Goal: Communication & Community: Answer question/provide support

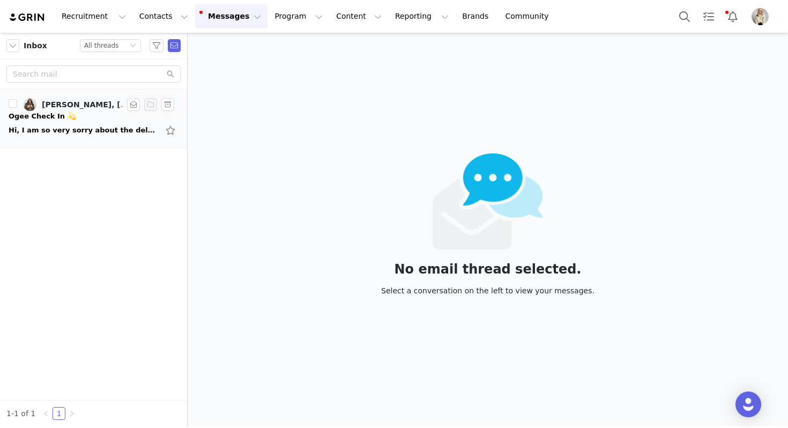
click at [57, 113] on div "Ogee Check In 💫" at bounding box center [43, 116] width 68 height 11
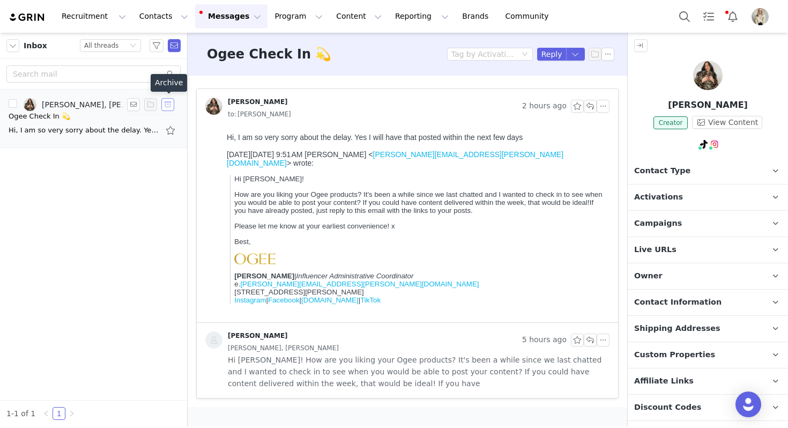
click at [168, 107] on button "button" at bounding box center [167, 104] width 13 height 13
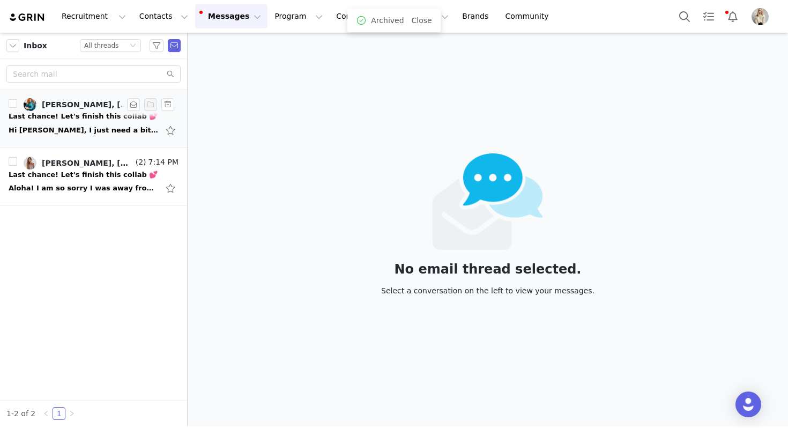
click at [86, 136] on div "Hi Julia, I just need a bit more time because I still am in process of moving &…" at bounding box center [94, 130] width 170 height 17
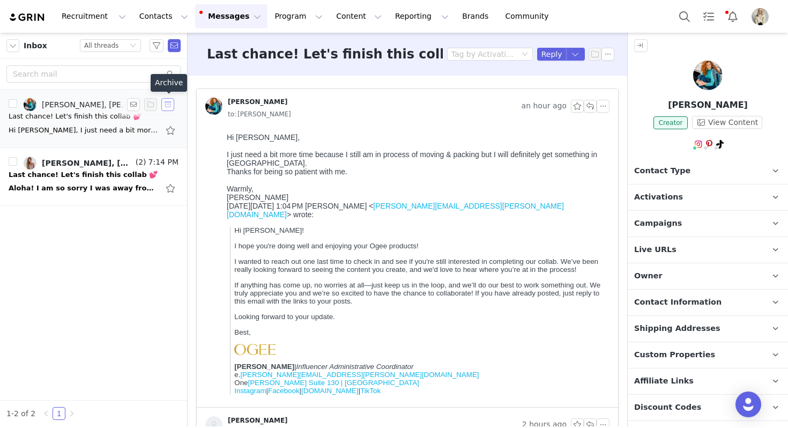
click at [166, 102] on button "button" at bounding box center [167, 104] width 13 height 13
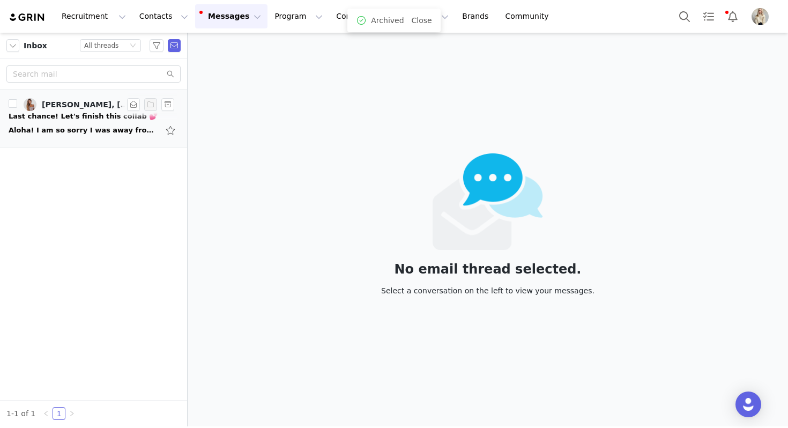
click at [115, 125] on div "Aloha! I am so sorry I was away from home for over a month and finally getting …" at bounding box center [84, 130] width 150 height 11
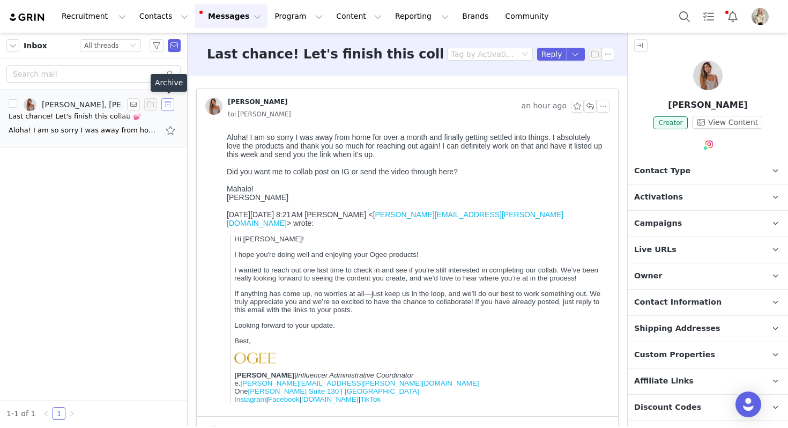
click at [169, 104] on button "button" at bounding box center [167, 104] width 13 height 13
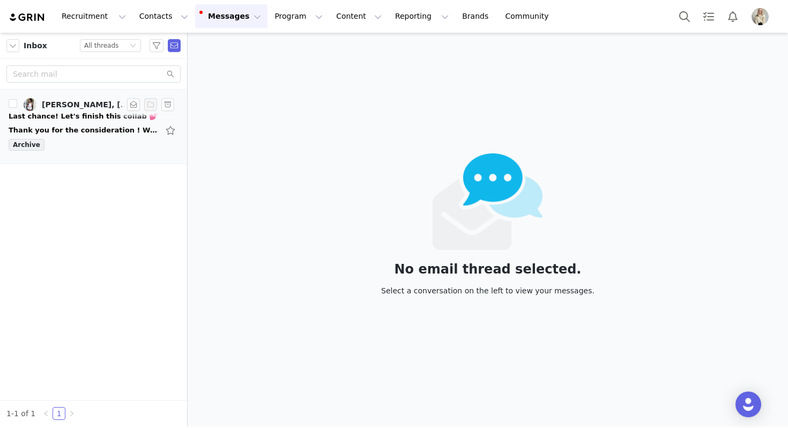
click at [85, 132] on div "Thank you for the consideration ! Would love to do more collabs !! [DATE][DATE]…" at bounding box center [84, 130] width 150 height 11
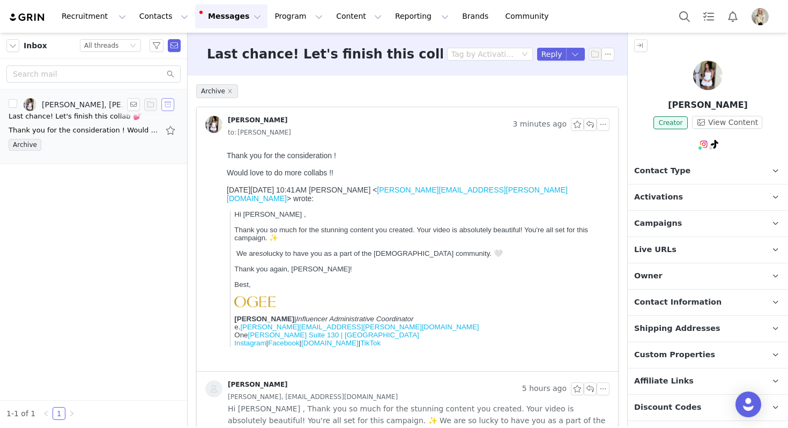
click at [169, 107] on button "button" at bounding box center [167, 104] width 13 height 13
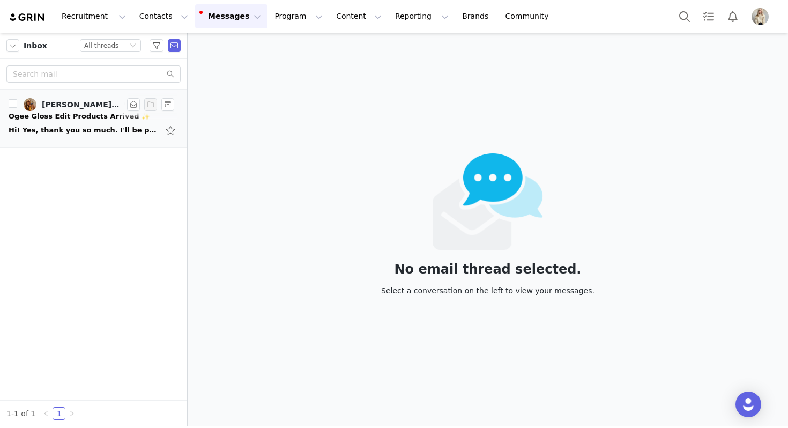
click at [99, 122] on div "Hi! Yes, thank you so much. I'll be posting the content at the end of the week.…" at bounding box center [94, 130] width 170 height 17
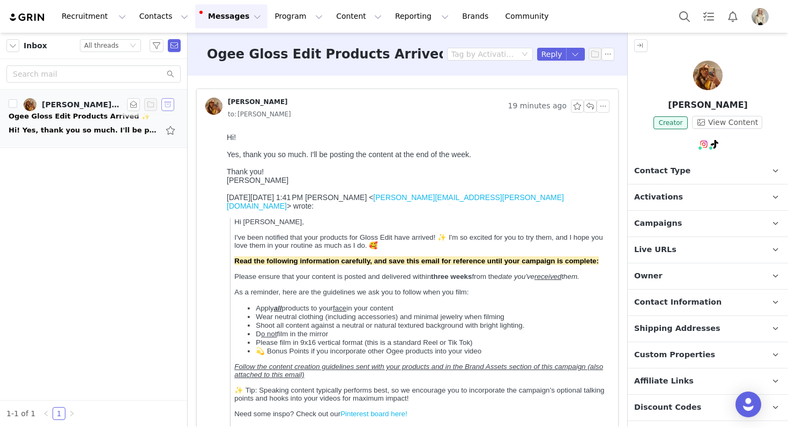
click at [168, 107] on button "button" at bounding box center [167, 104] width 13 height 13
